Goal: Obtain resource: Download file/media

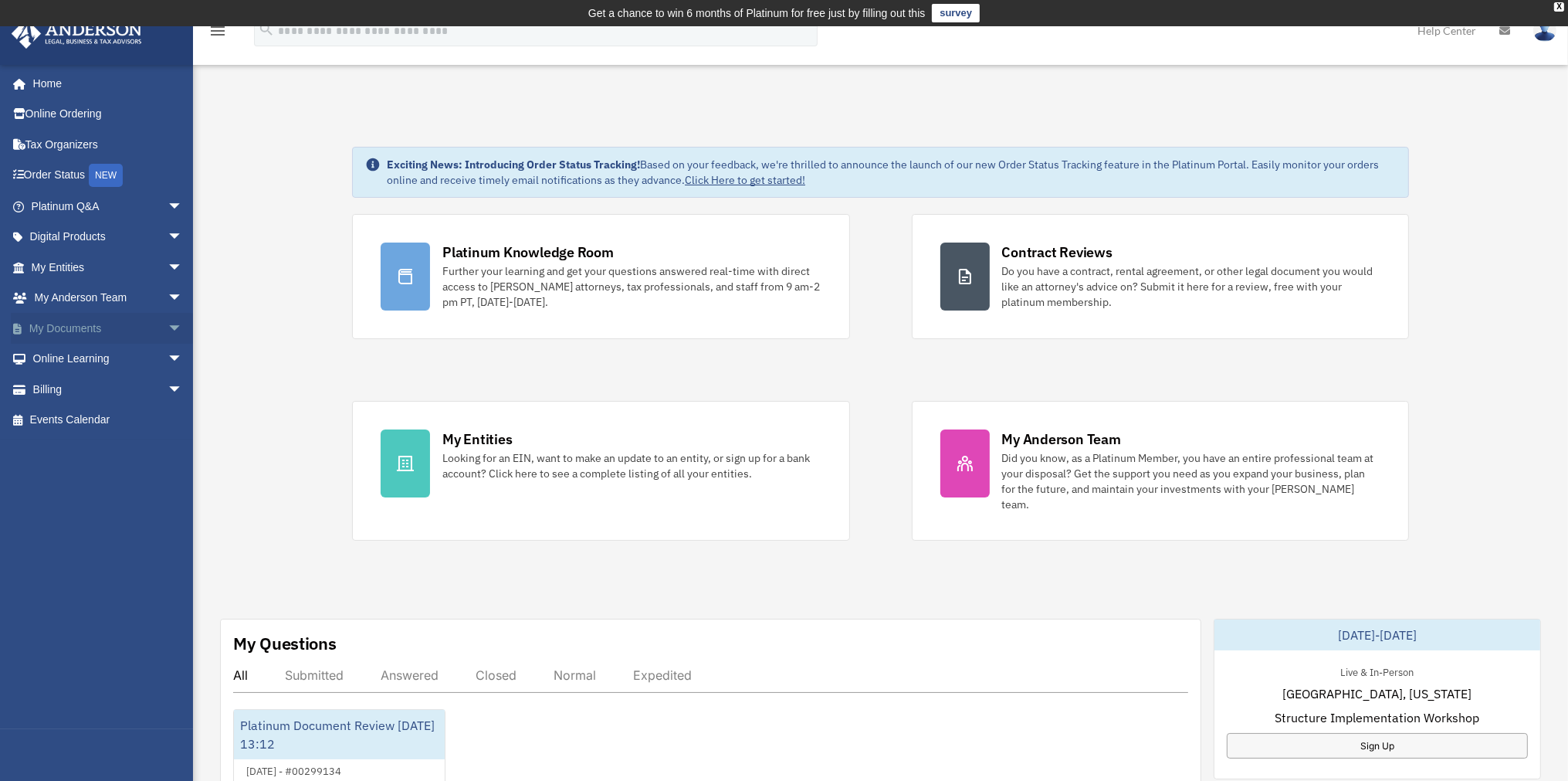
click at [167, 327] on span "arrow_drop_down" at bounding box center [182, 328] width 31 height 31
click at [63, 355] on link "Box" at bounding box center [114, 359] width 184 height 31
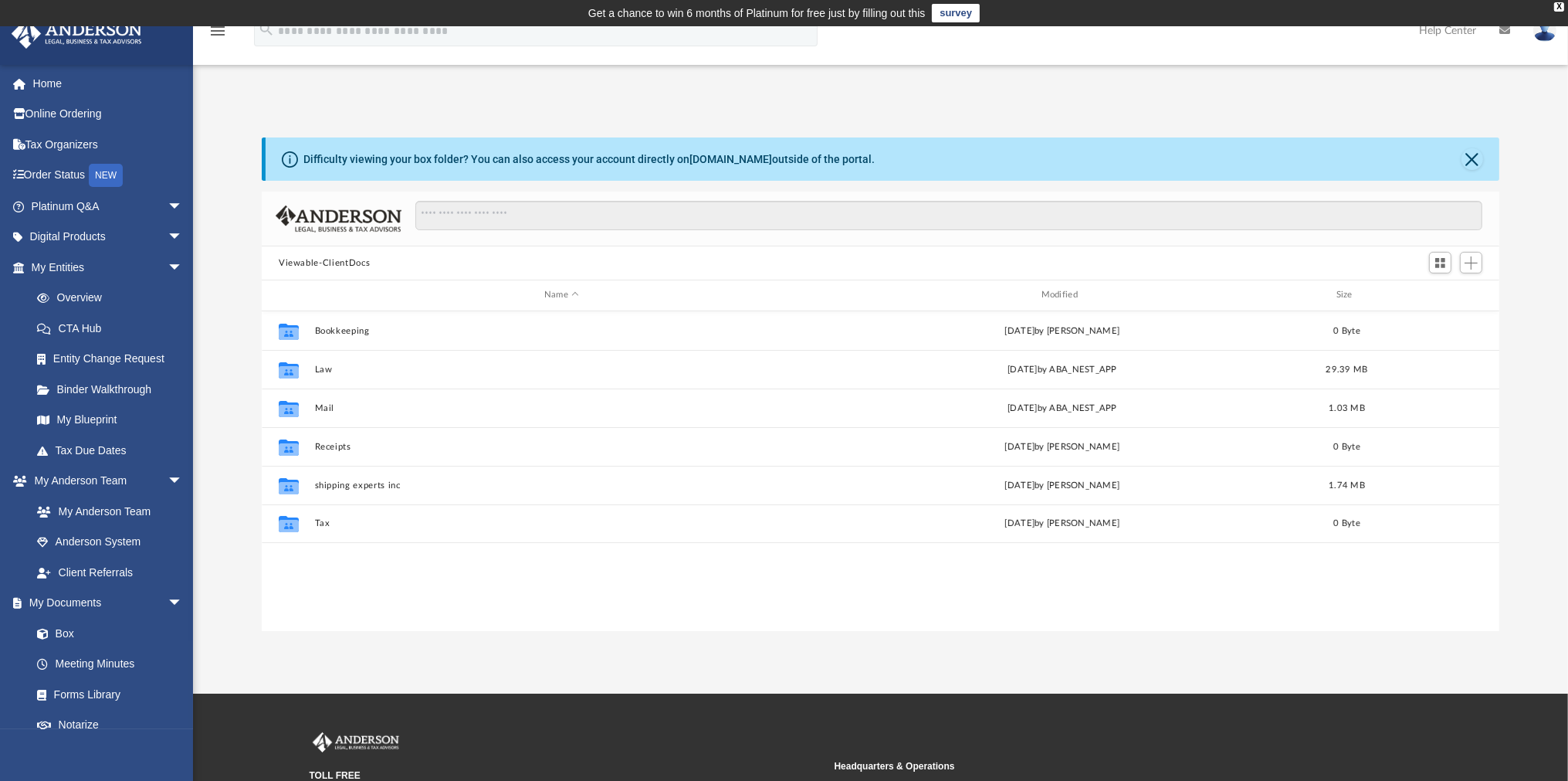
scroll to position [337, 1225]
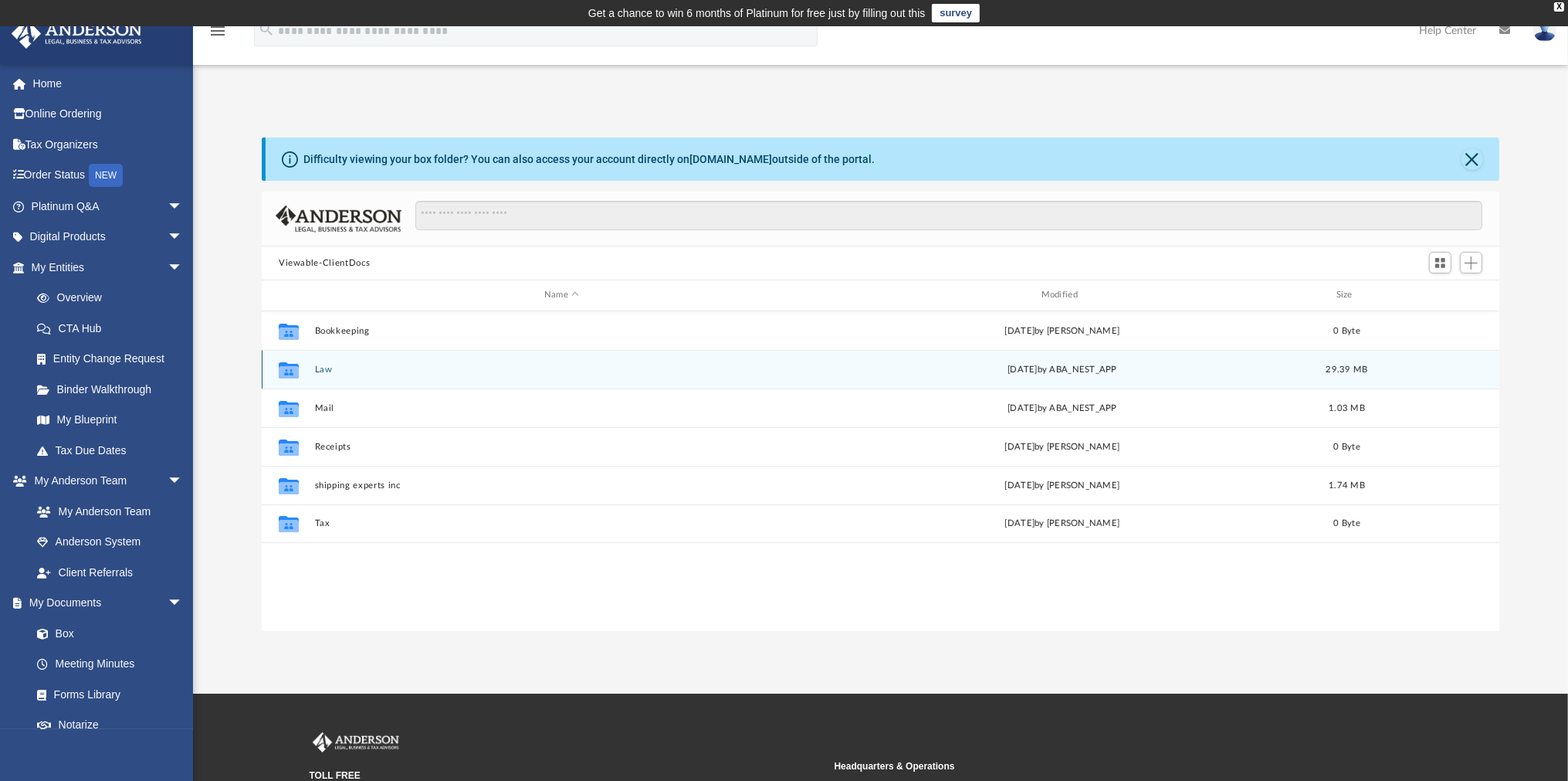
click at [300, 369] on icon "Collaborated Folder" at bounding box center [288, 369] width 24 height 25
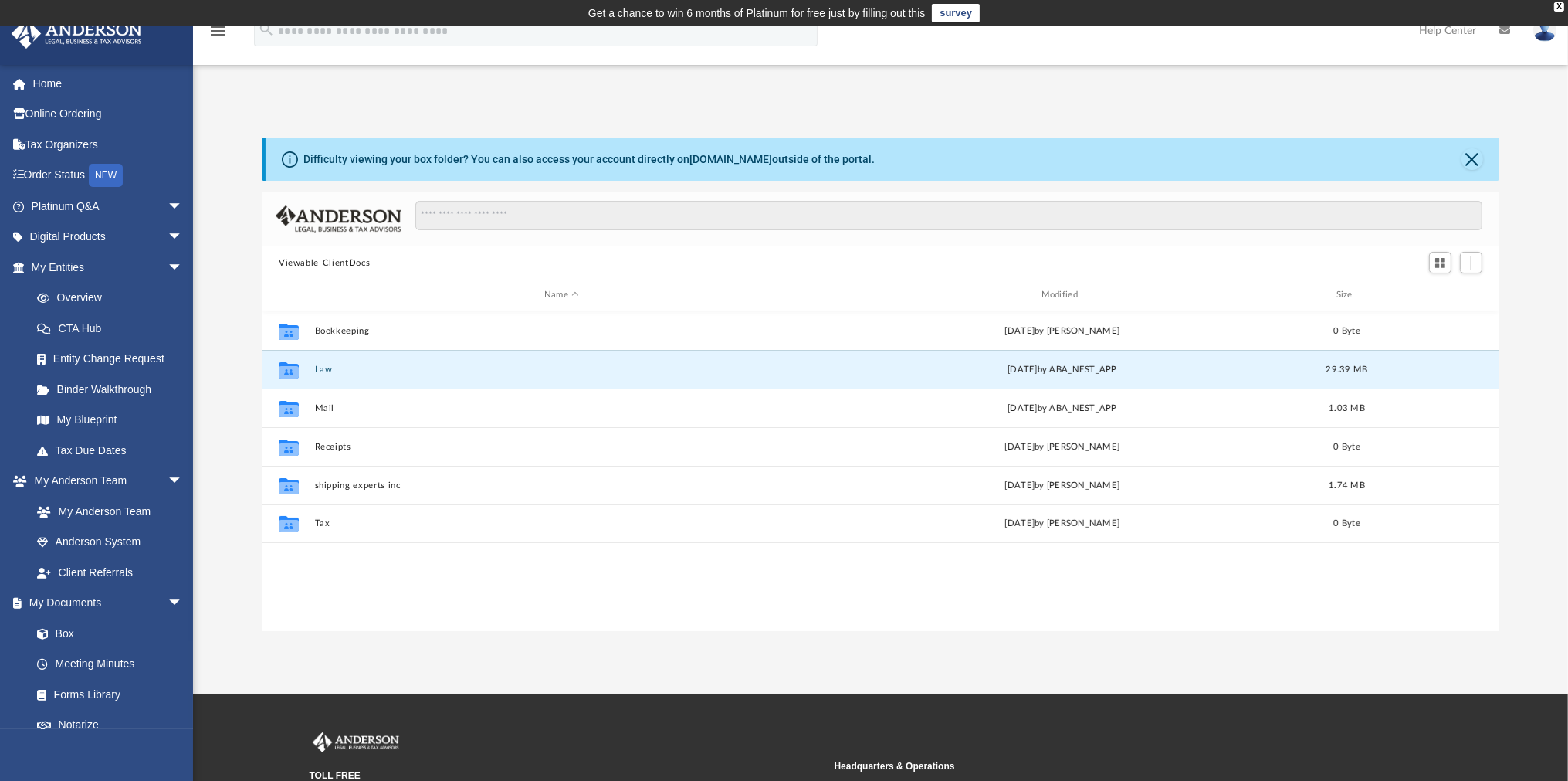
click at [287, 363] on icon "grid" at bounding box center [289, 369] width 20 height 16
click at [1026, 376] on div "Collaborated Folder Law Fri Feb 7 2025 by ABA_NEST_APP 29.39 MB" at bounding box center [880, 369] width 1238 height 39
click at [328, 373] on button "Law" at bounding box center [562, 369] width 494 height 10
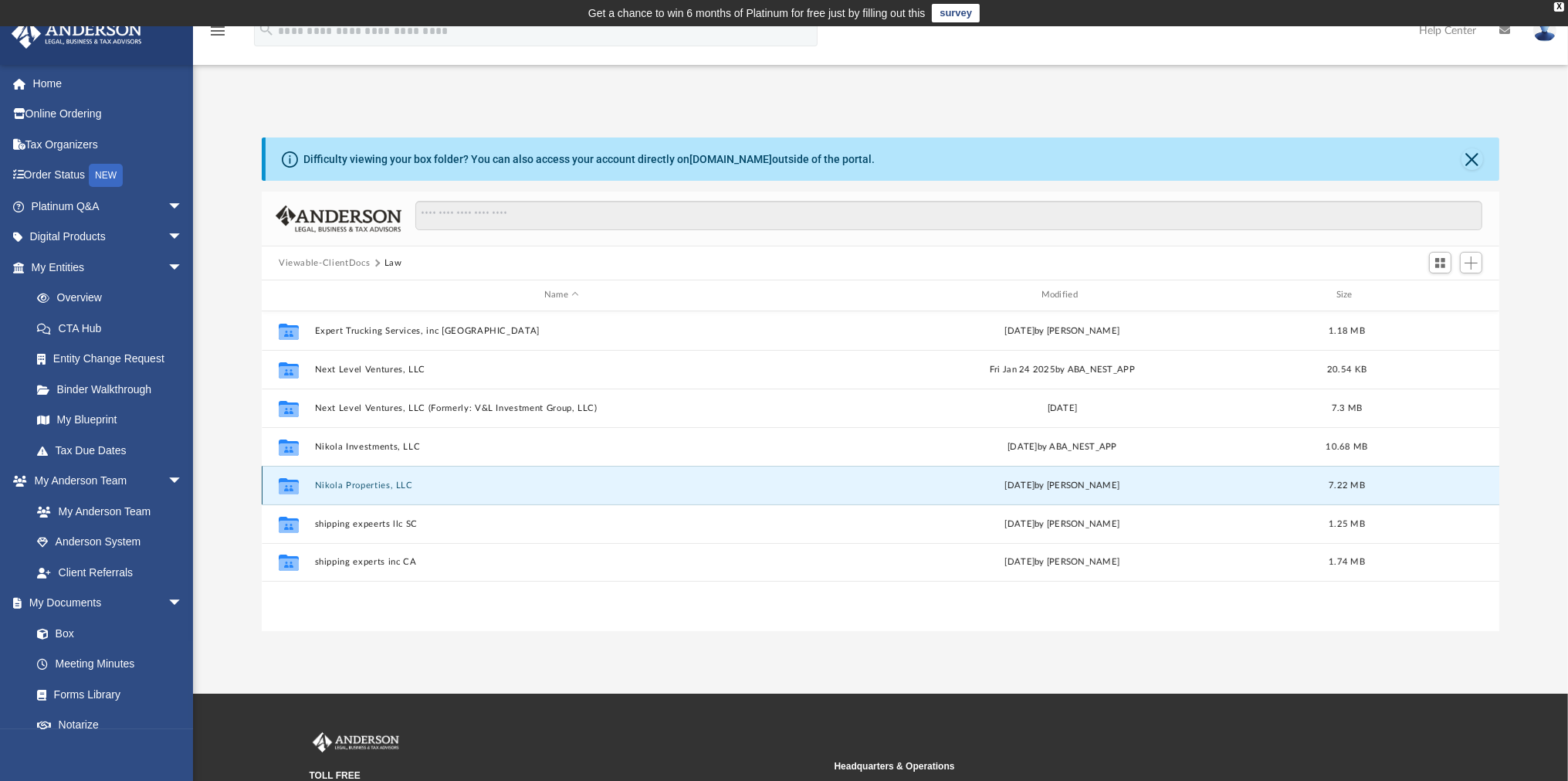
click at [334, 481] on button "Nikola Properties, LLC" at bounding box center [562, 486] width 494 height 10
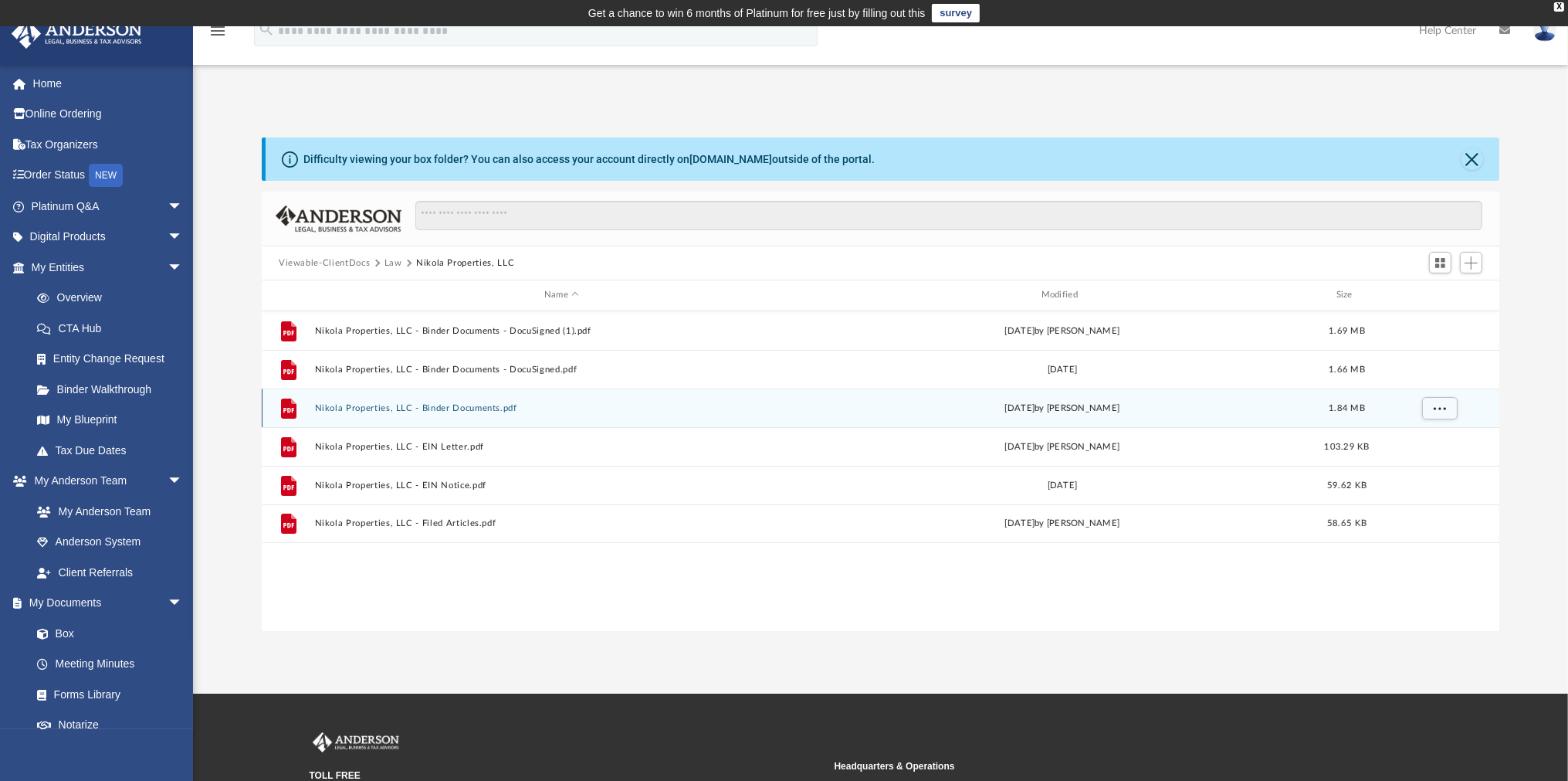
click at [431, 407] on button "Nikola Properties, LLC - Binder Documents.pdf" at bounding box center [562, 408] width 494 height 10
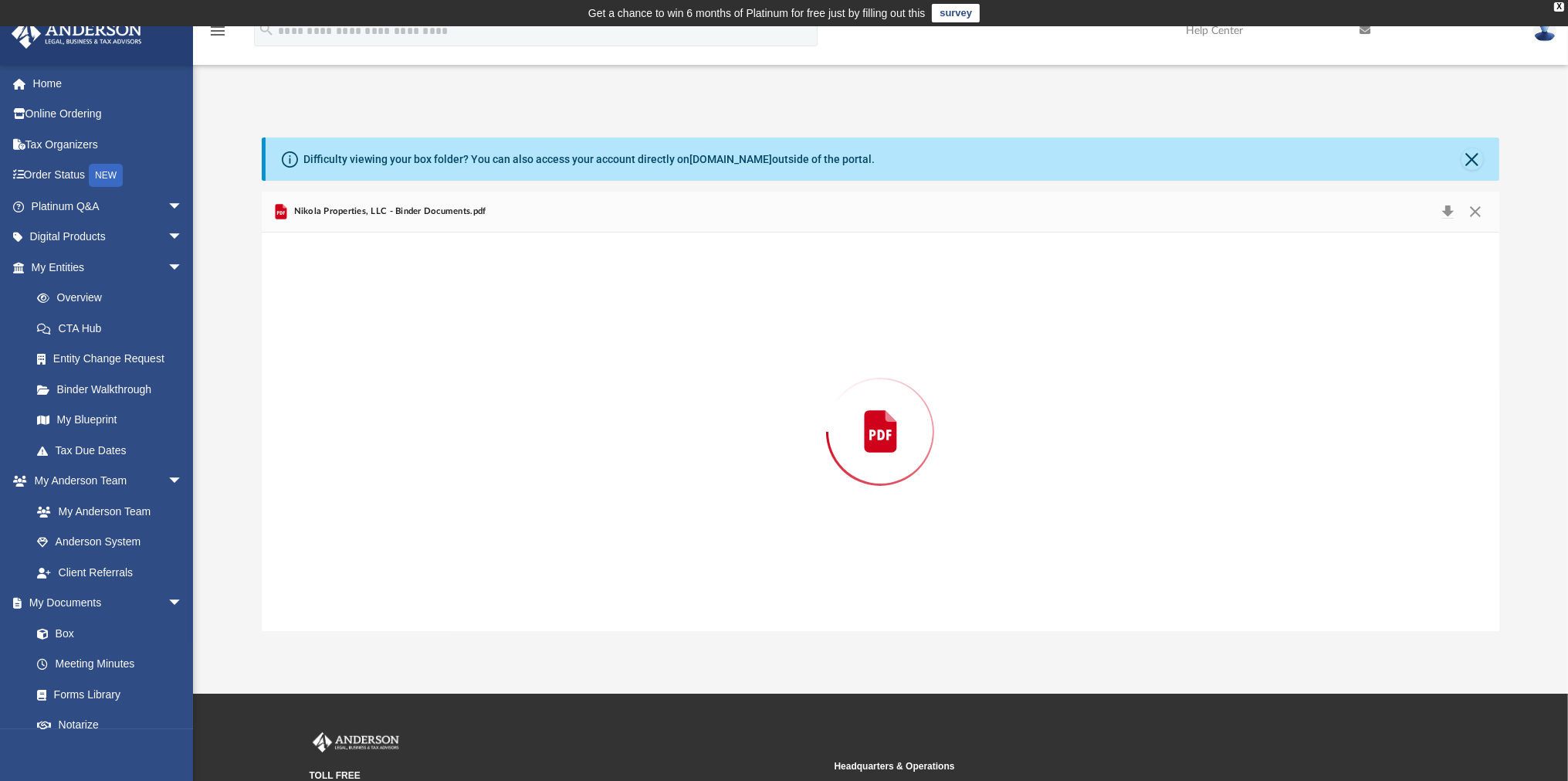
click at [431, 407] on div "Preview" at bounding box center [880, 432] width 1238 height 399
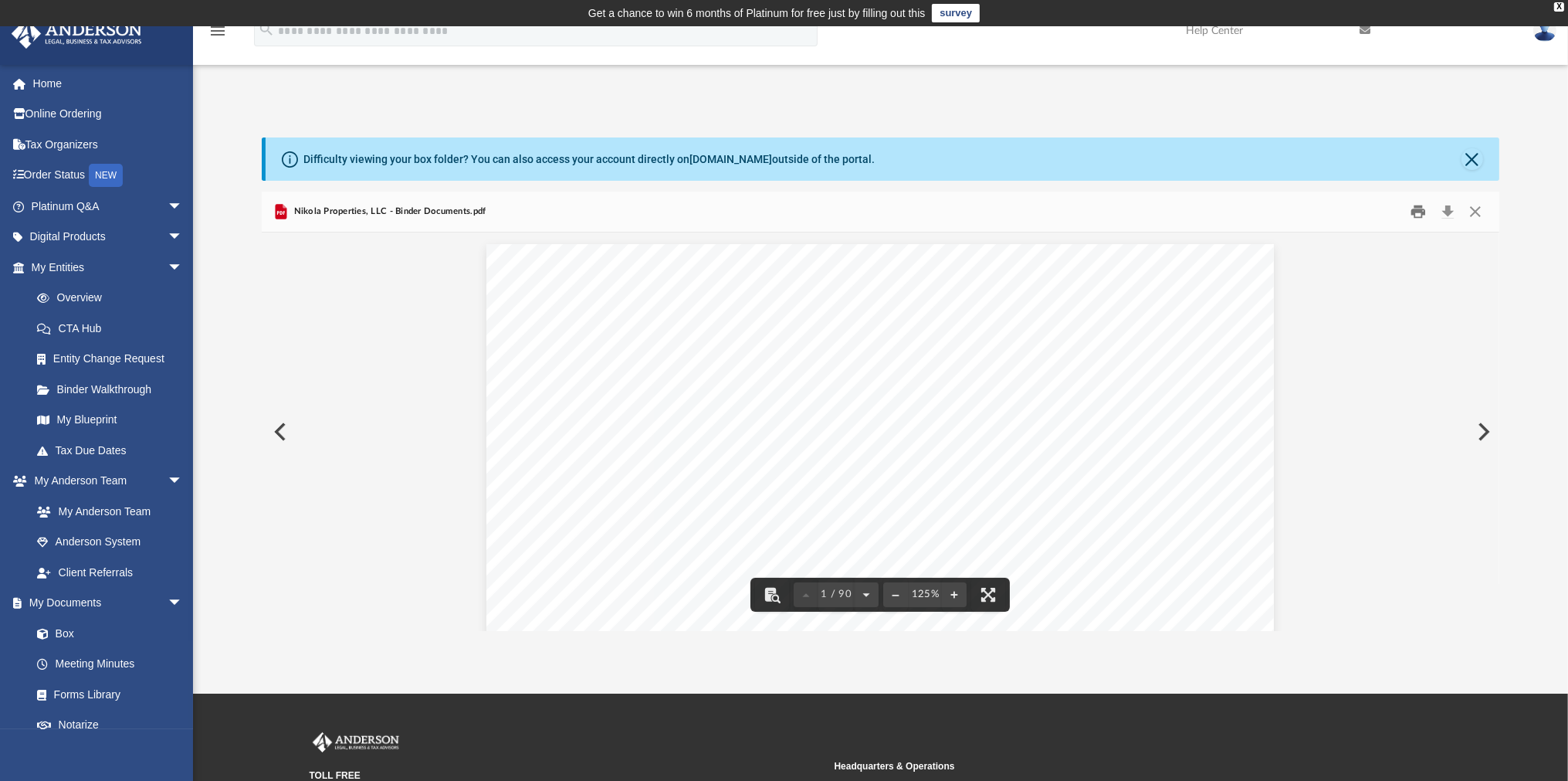
click at [1422, 212] on button "Print" at bounding box center [1419, 212] width 31 height 24
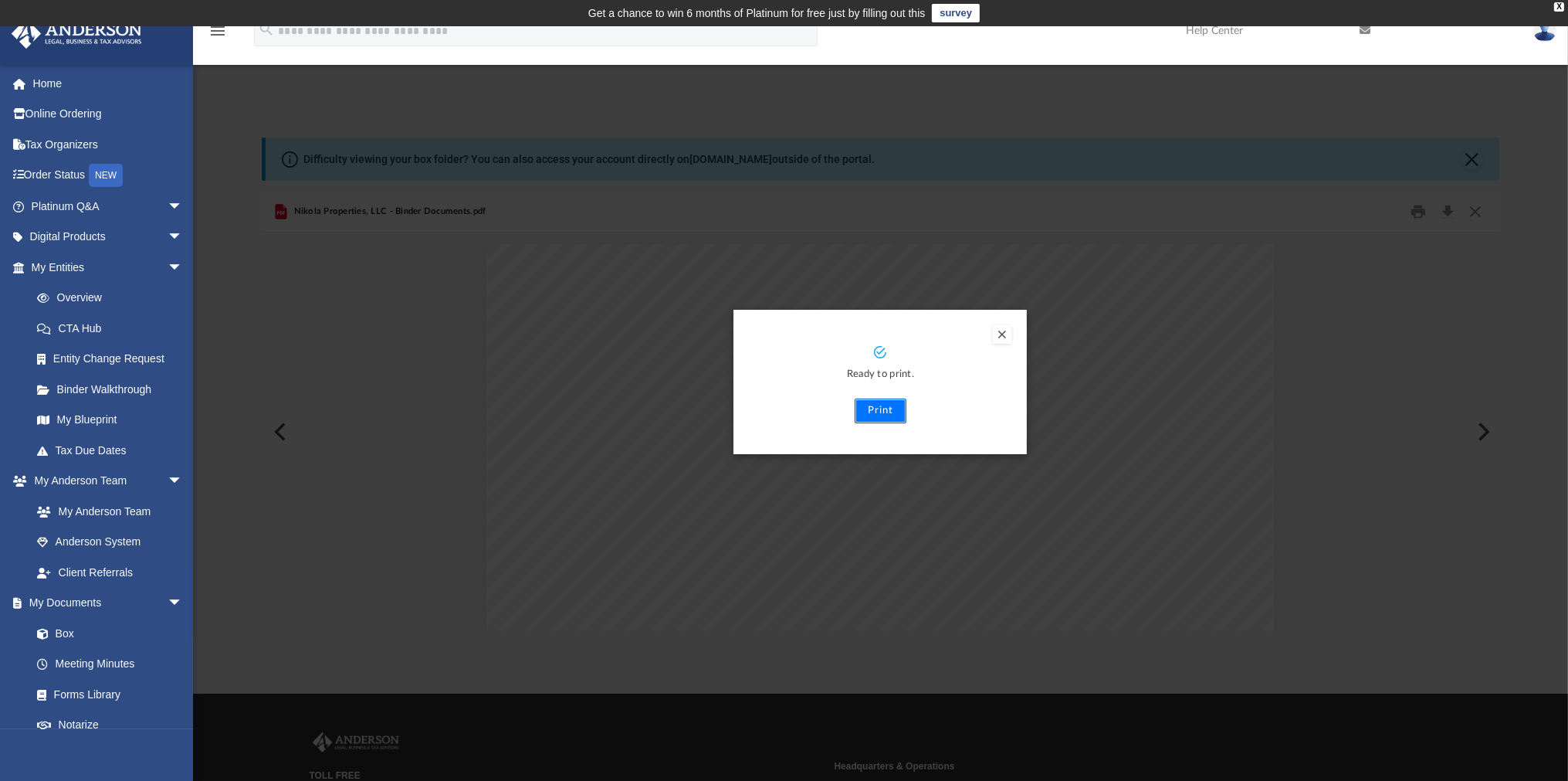
click at [893, 409] on button "Print" at bounding box center [880, 411] width 52 height 25
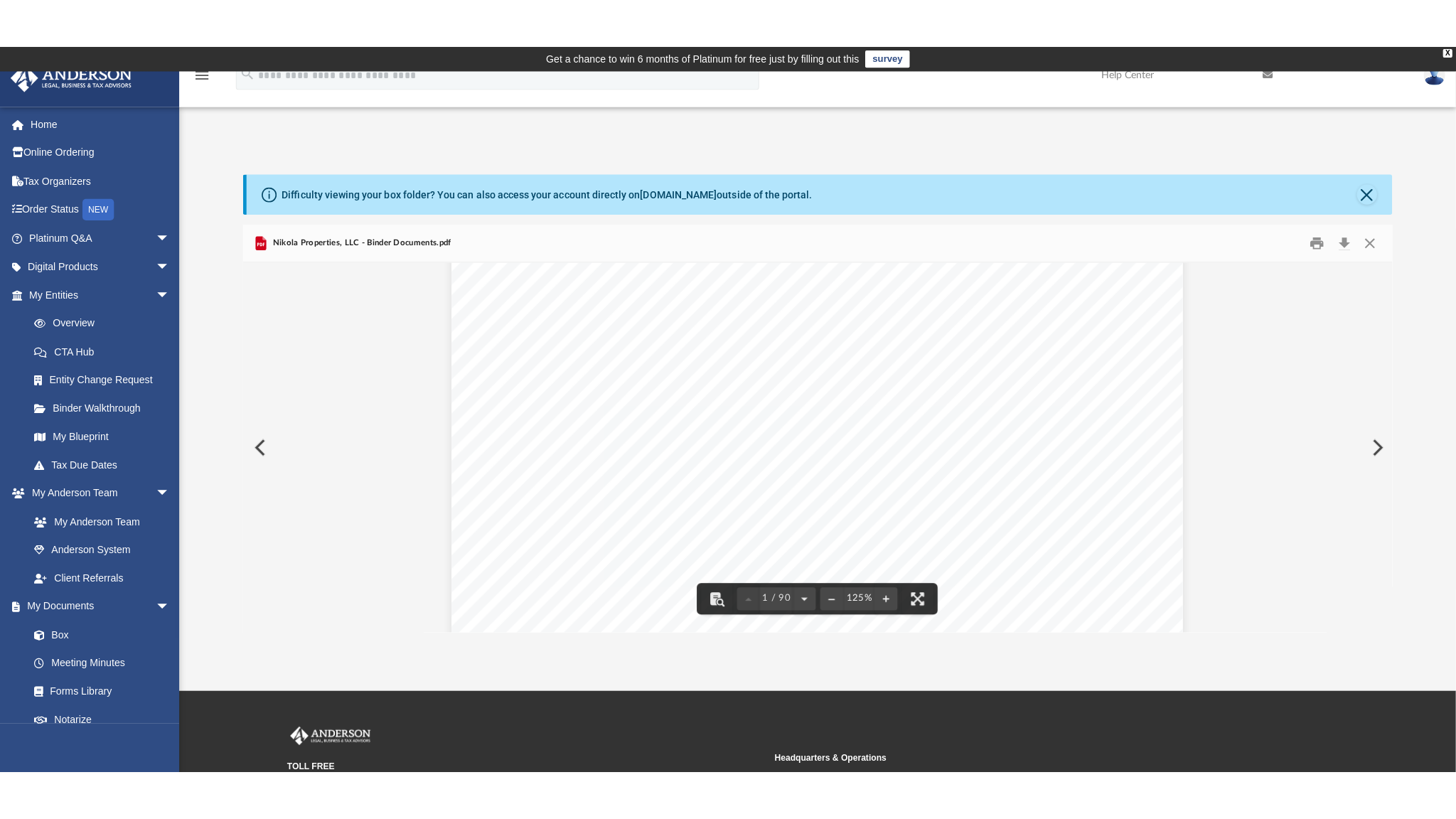
scroll to position [285, 0]
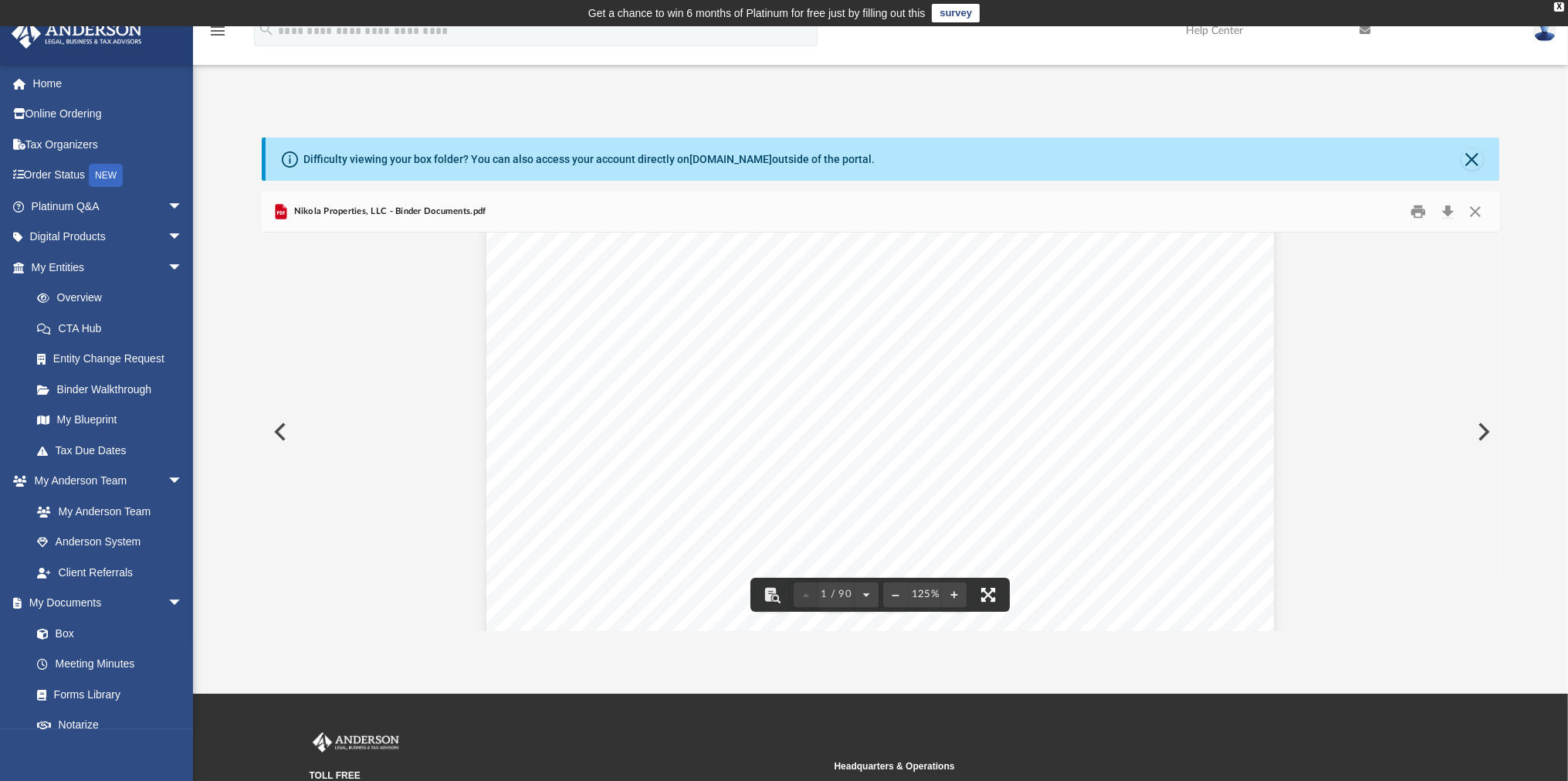
drag, startPoint x: 989, startPoint y: 592, endPoint x: 993, endPoint y: 664, distance: 72.1
click at [989, 592] on button "File preview" at bounding box center [988, 595] width 34 height 34
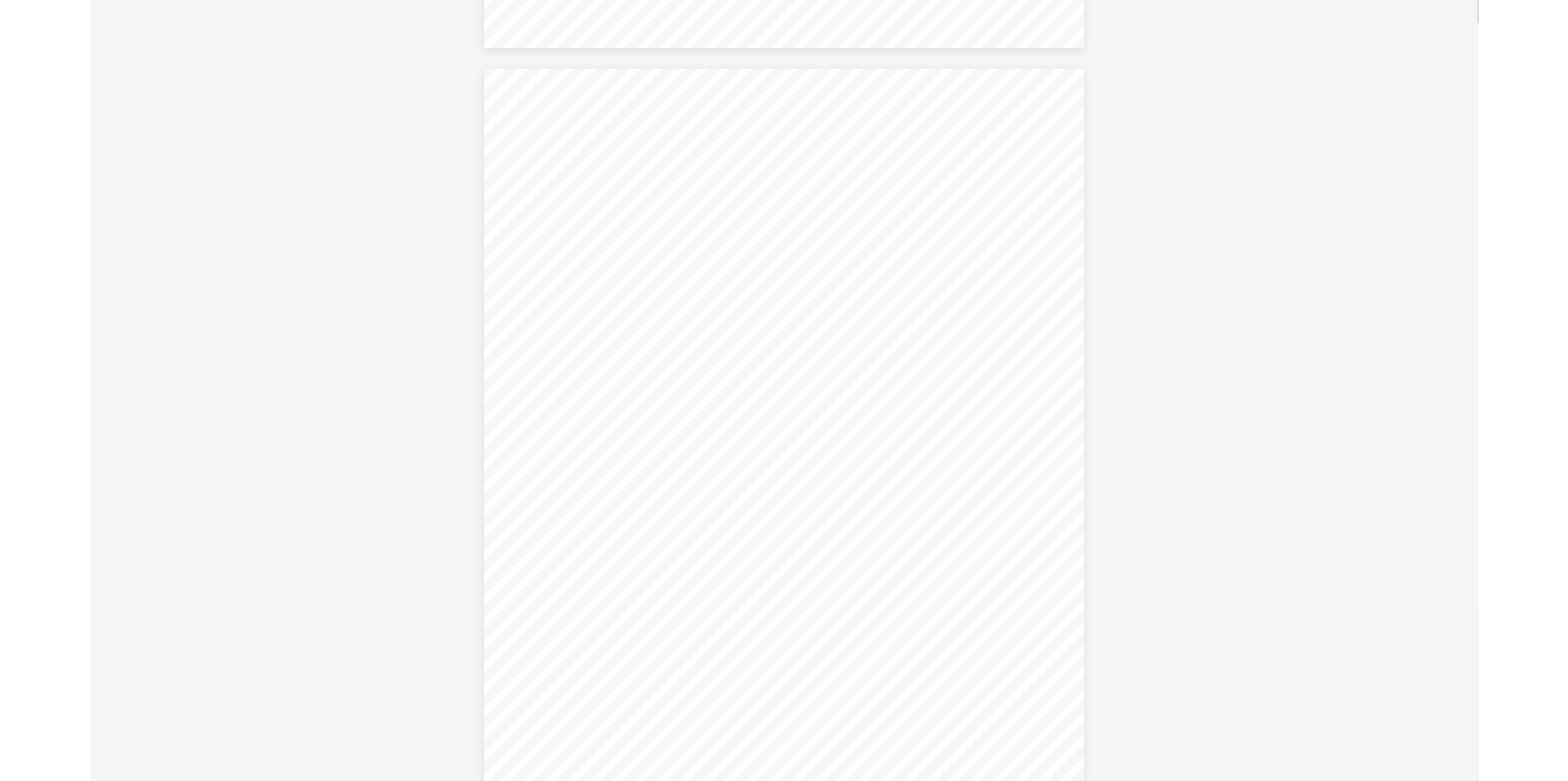
scroll to position [64287, 0]
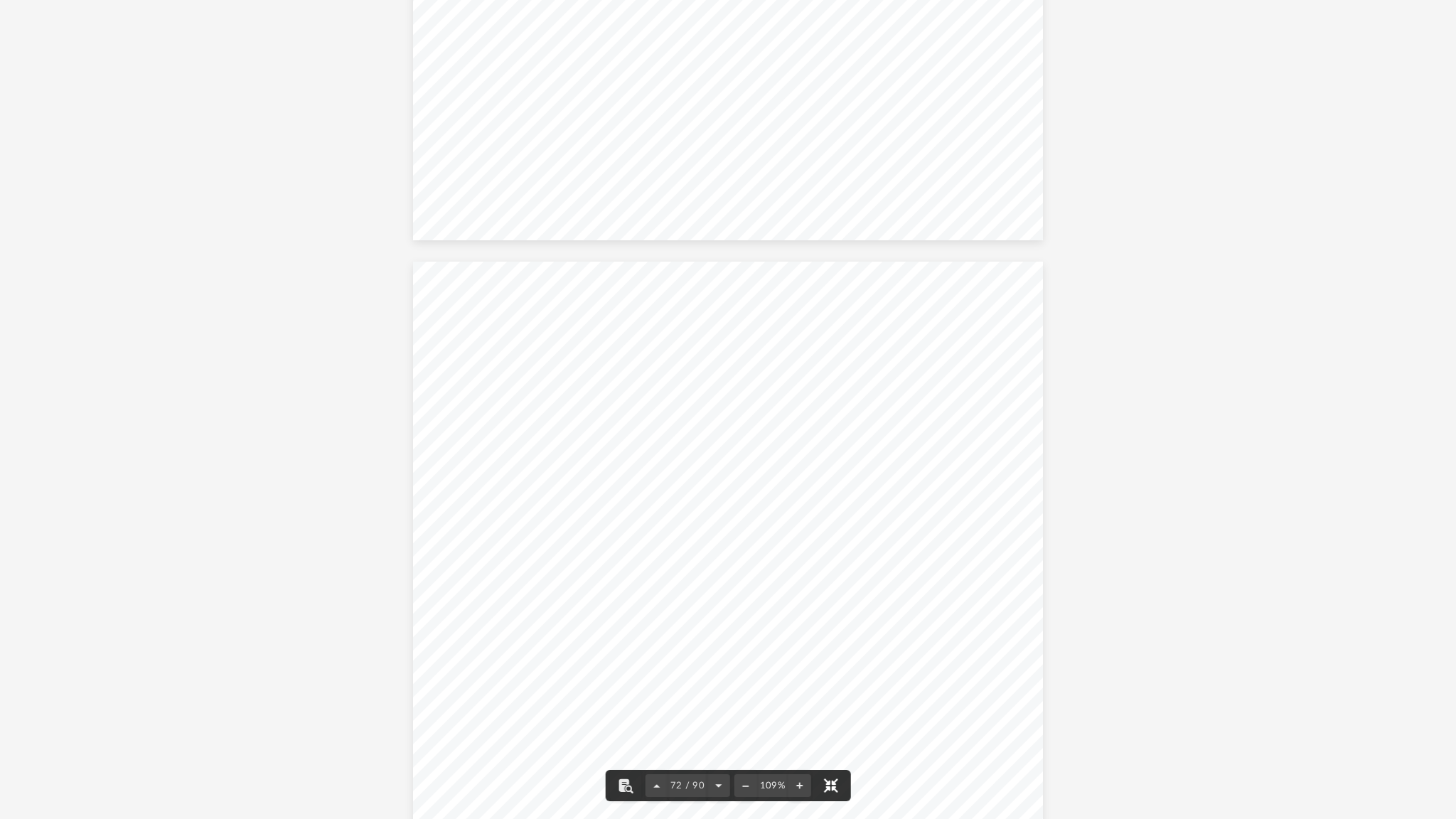
click at [822, 718] on button "File preview" at bounding box center [830, 786] width 31 height 31
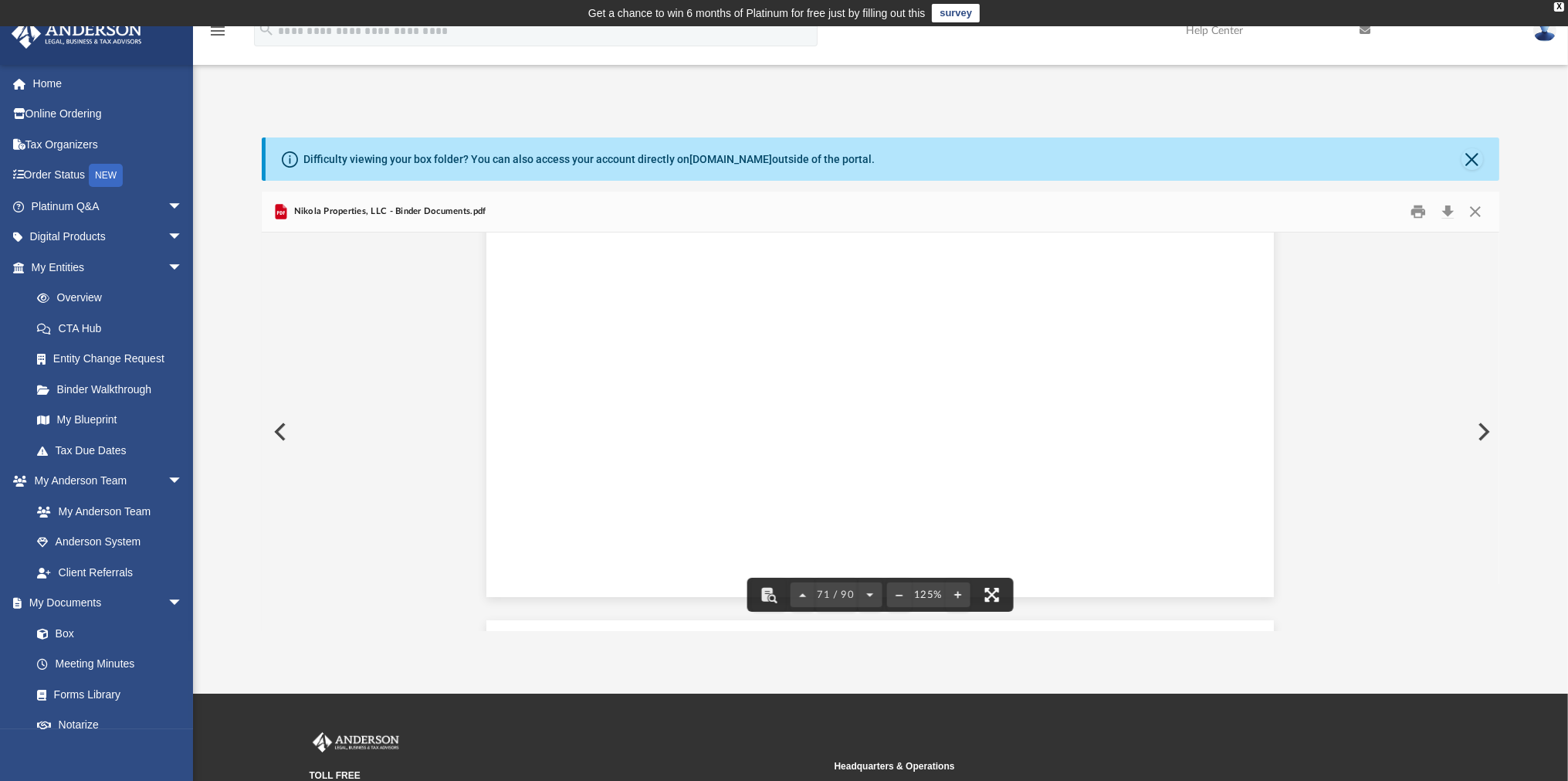
scroll to position [73007, 0]
